Goal: Task Accomplishment & Management: Use online tool/utility

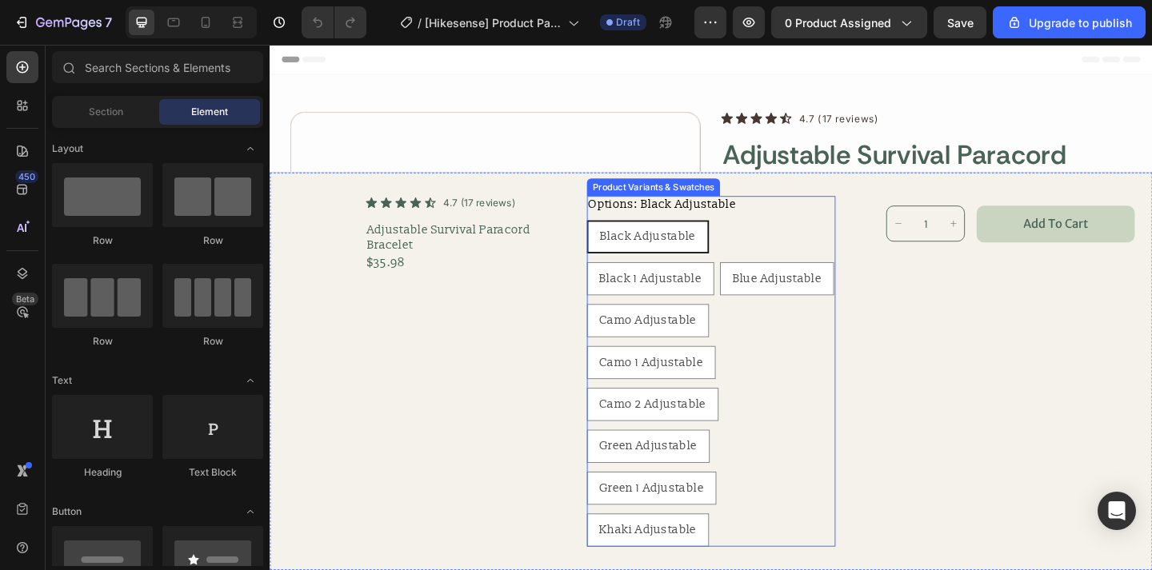
radio input "true"
